Goal: Check status: Check status

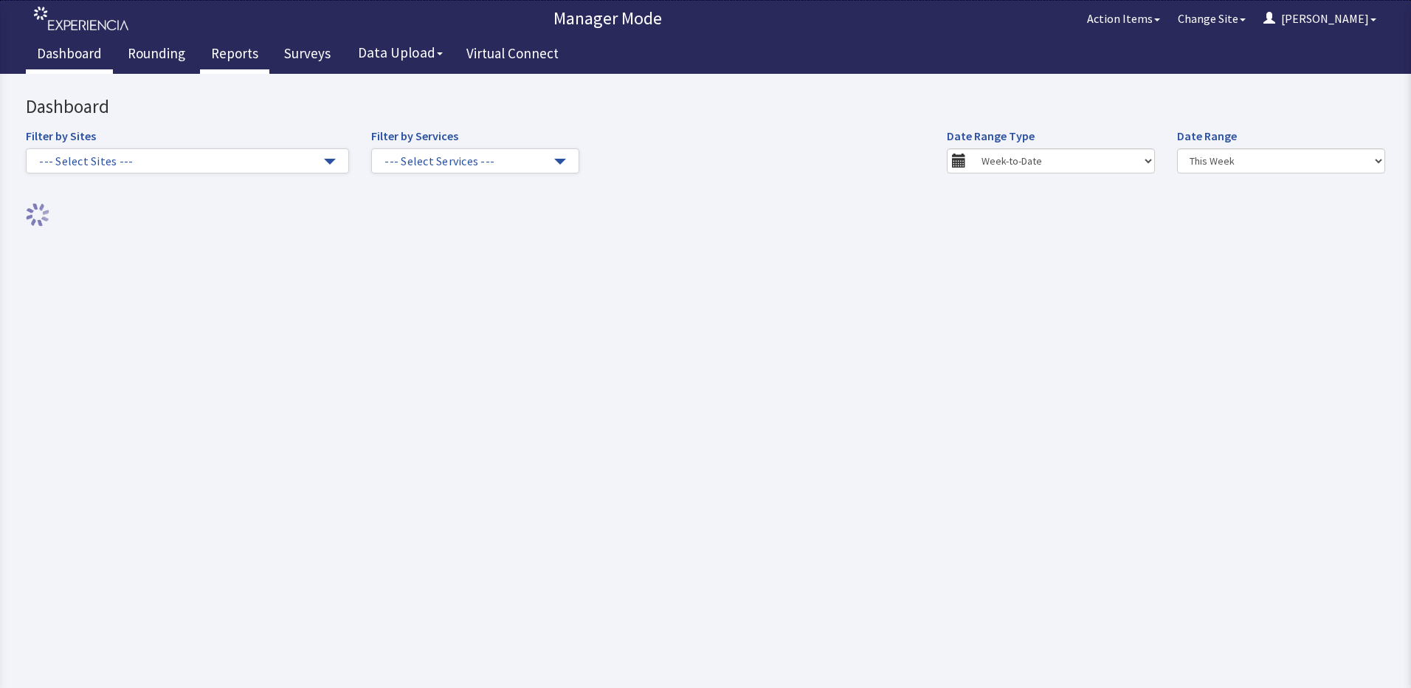
click at [233, 55] on link "Reports" at bounding box center [234, 55] width 69 height 37
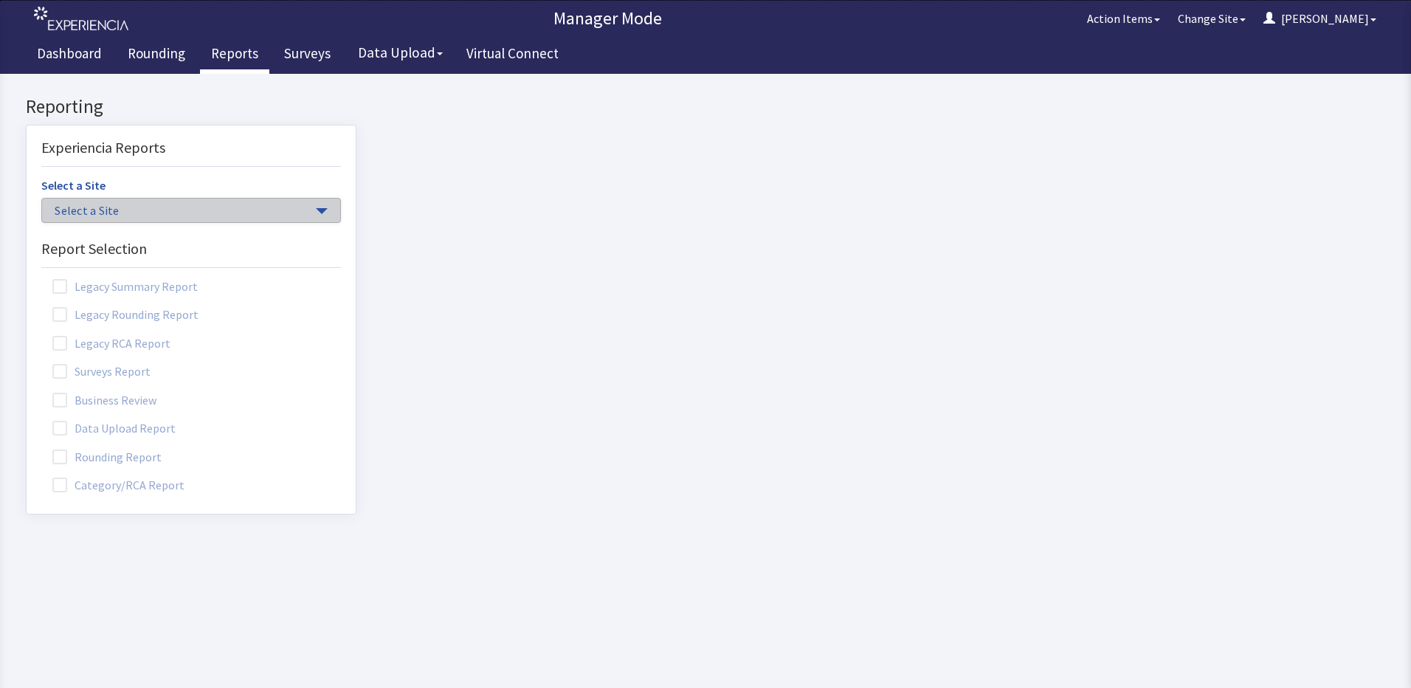
click at [294, 204] on span "Select a Site" at bounding box center [184, 210] width 258 height 17
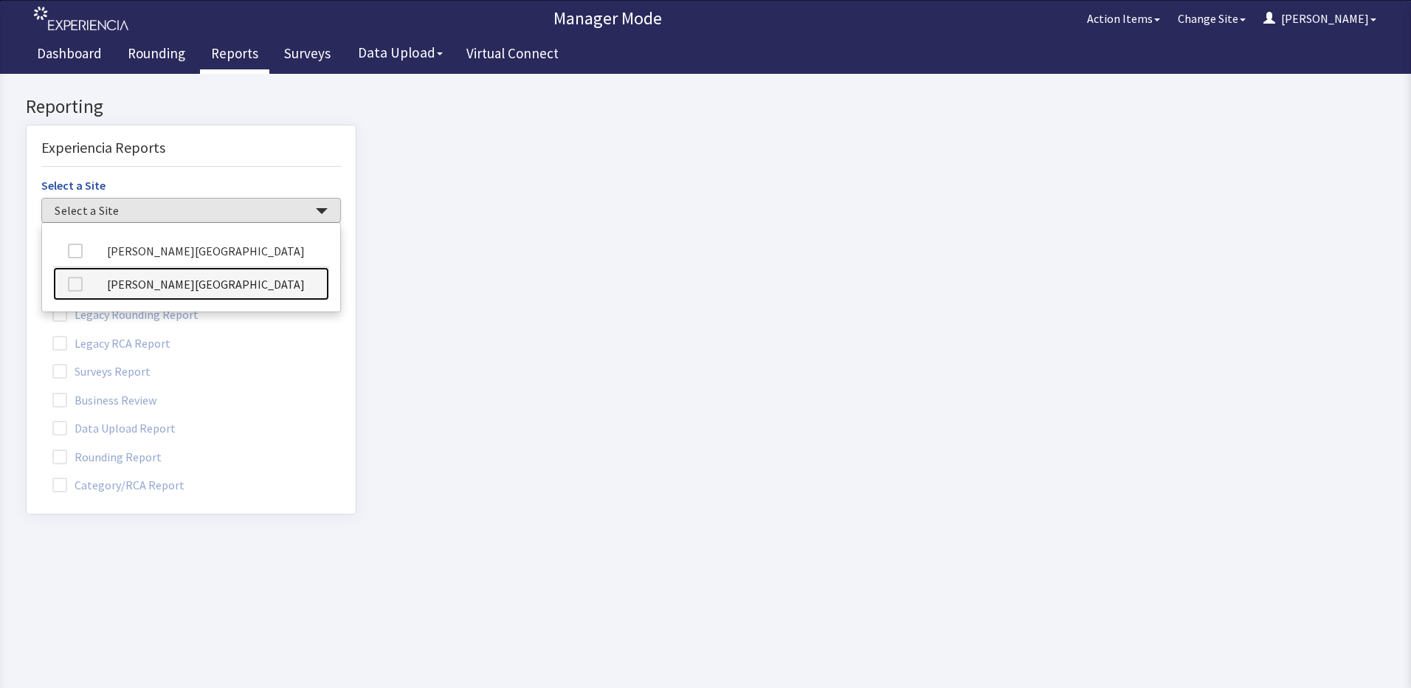
click at [217, 282] on link "[PERSON_NAME][GEOGRAPHIC_DATA]" at bounding box center [191, 283] width 276 height 33
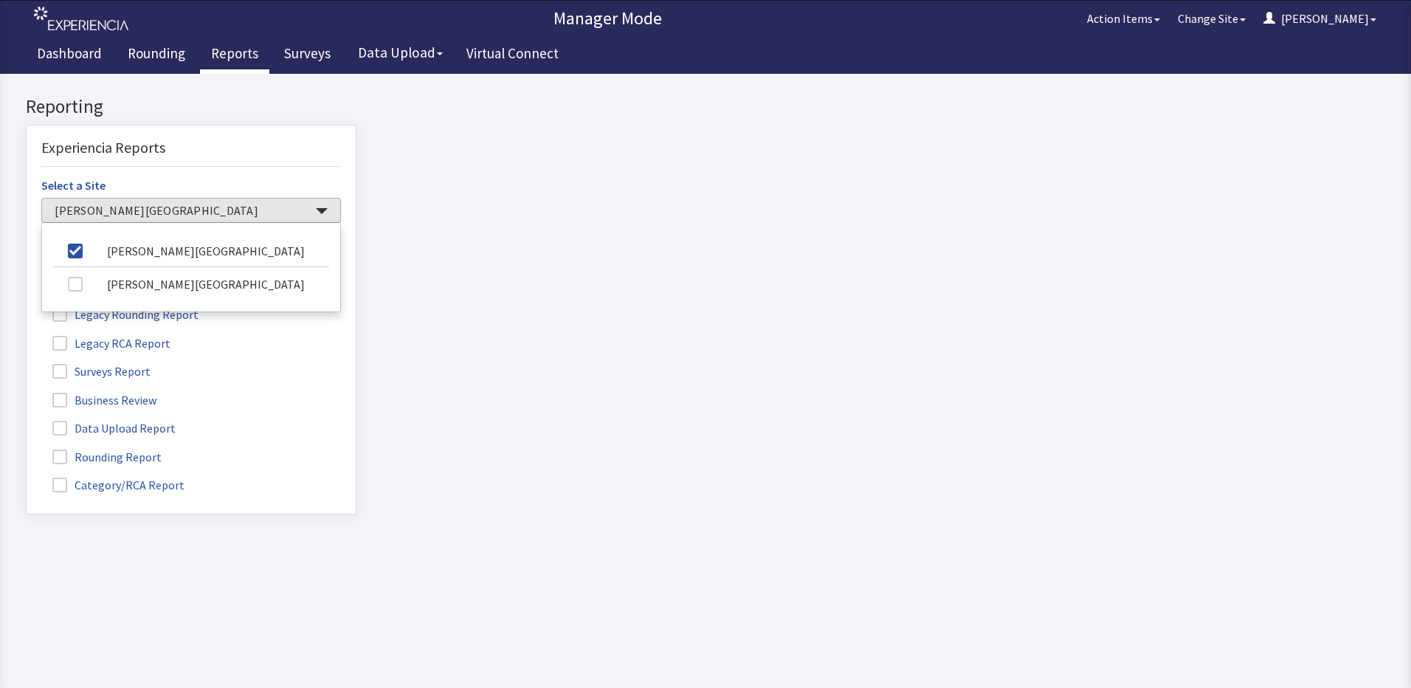
click at [65, 458] on span at bounding box center [59, 457] width 15 height 15
click at [27, 449] on input "Rounding Report" at bounding box center [27, 449] width 0 height 0
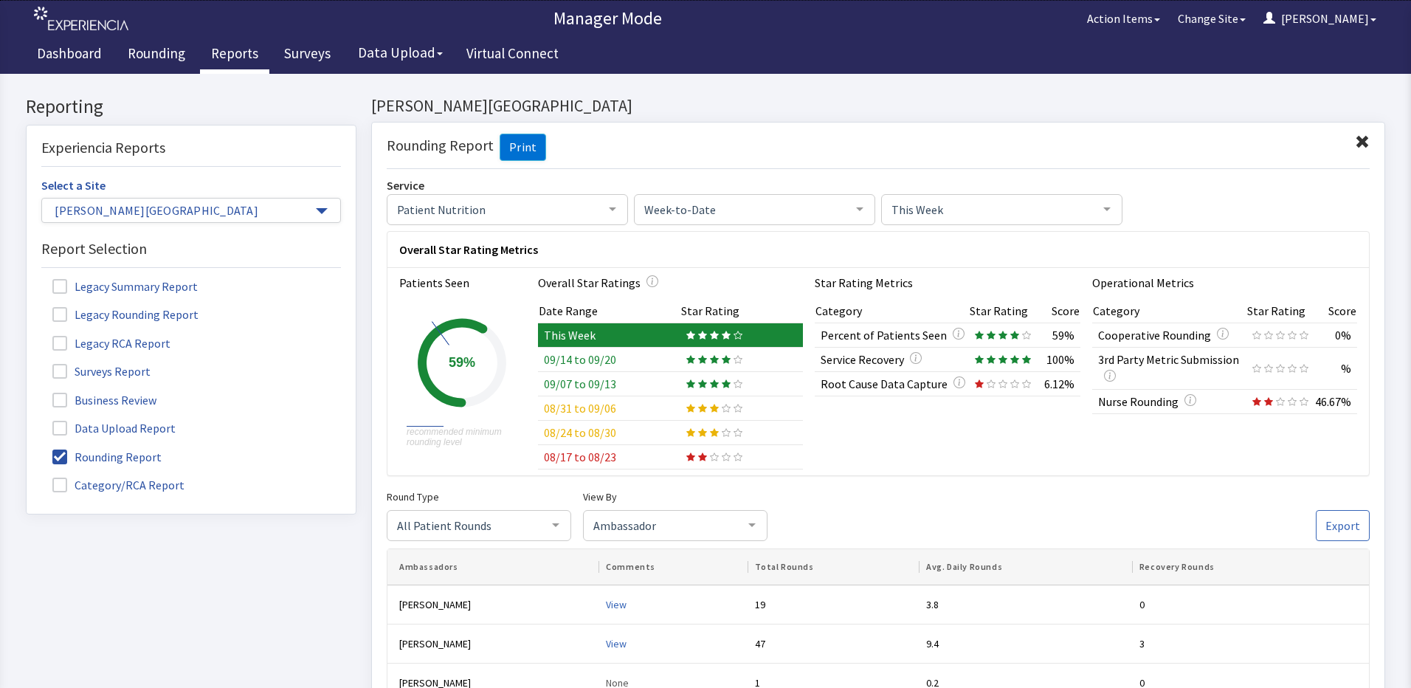
click at [590, 359] on td "09/14 to 09/20" at bounding box center [609, 360] width 142 height 24
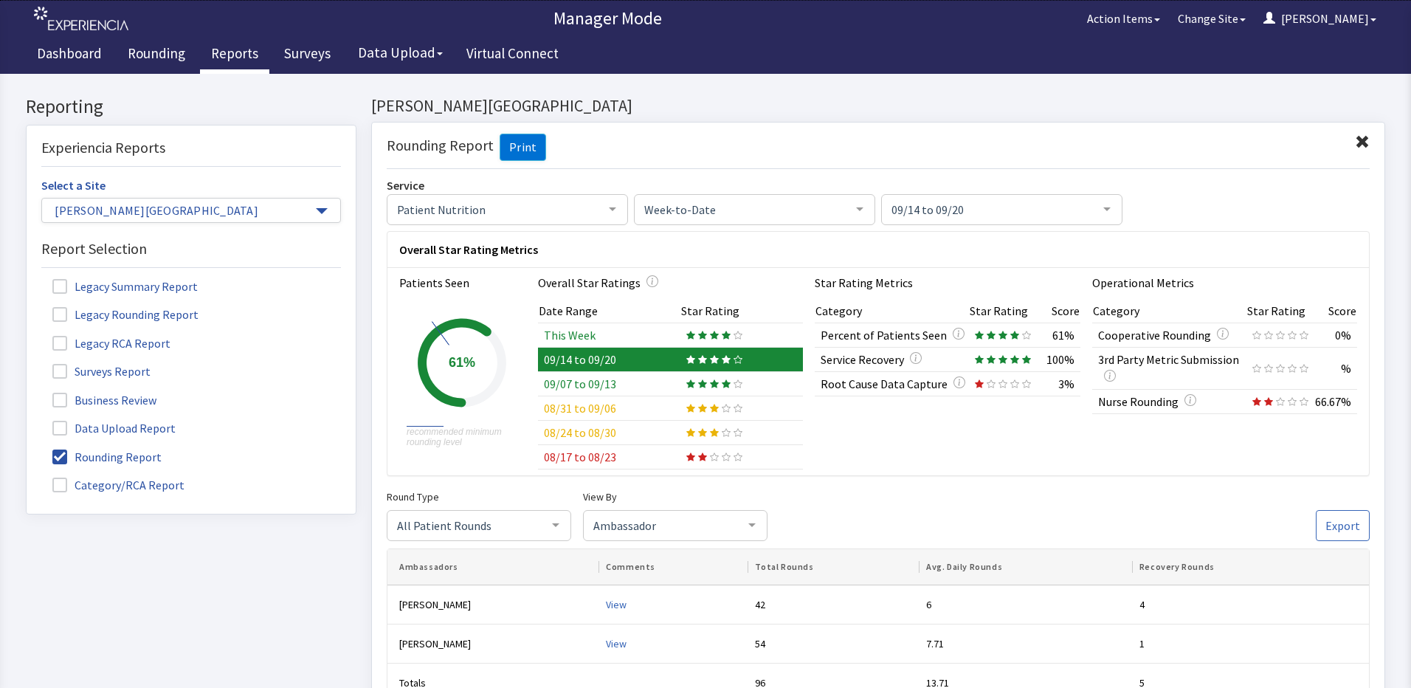
click at [593, 333] on td "This Week" at bounding box center [609, 335] width 142 height 24
